Goal: Check status

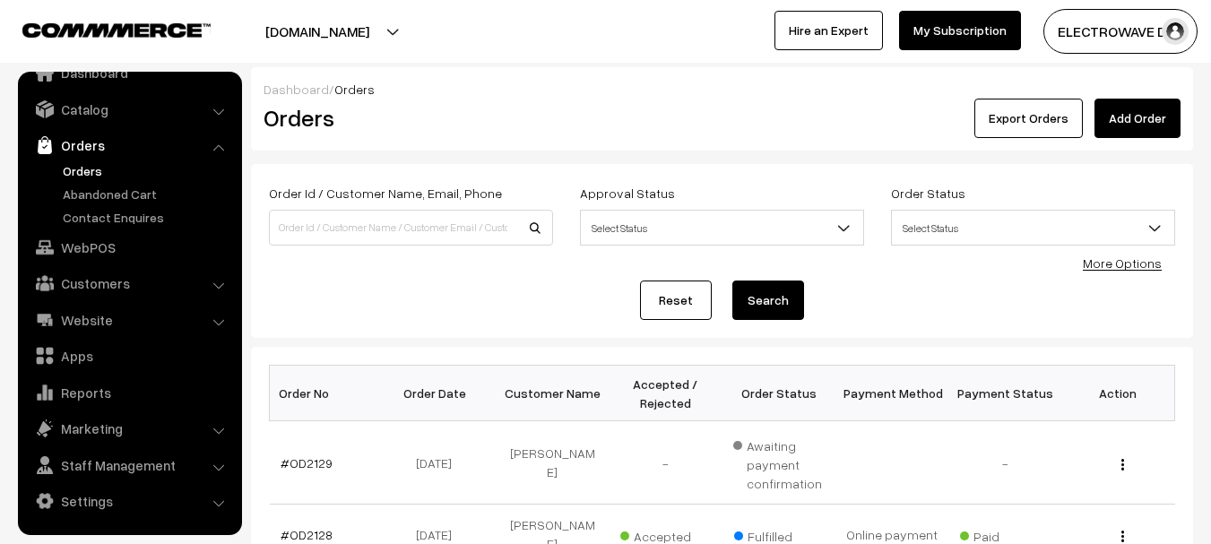
click at [66, 174] on link "Orders" at bounding box center [147, 170] width 178 height 19
